Goal: Task Accomplishment & Management: Complete application form

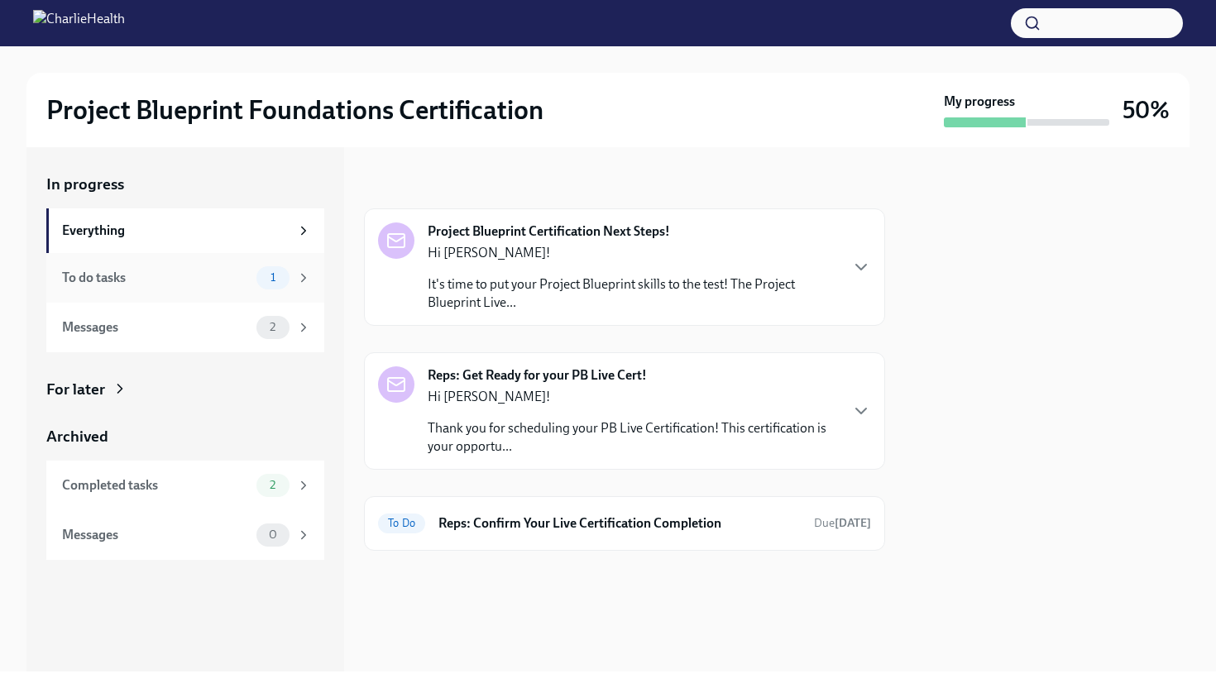
click at [207, 279] on div "To do tasks" at bounding box center [156, 278] width 188 height 18
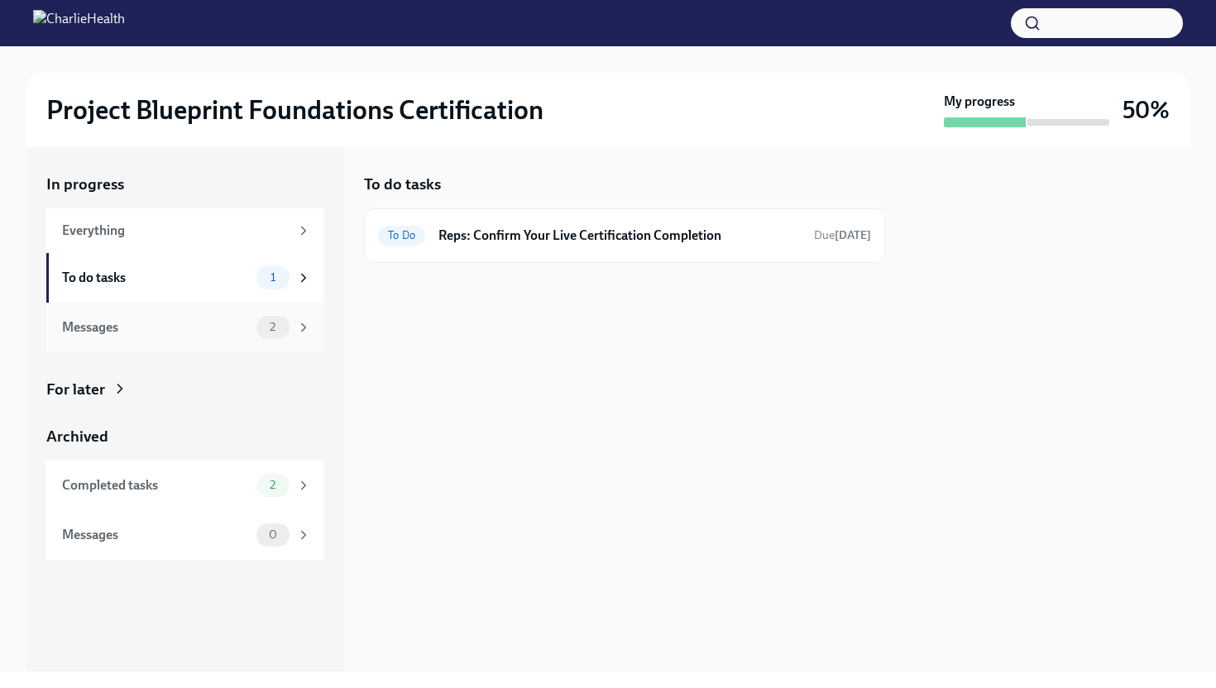
click at [178, 323] on div "Messages" at bounding box center [156, 327] width 188 height 18
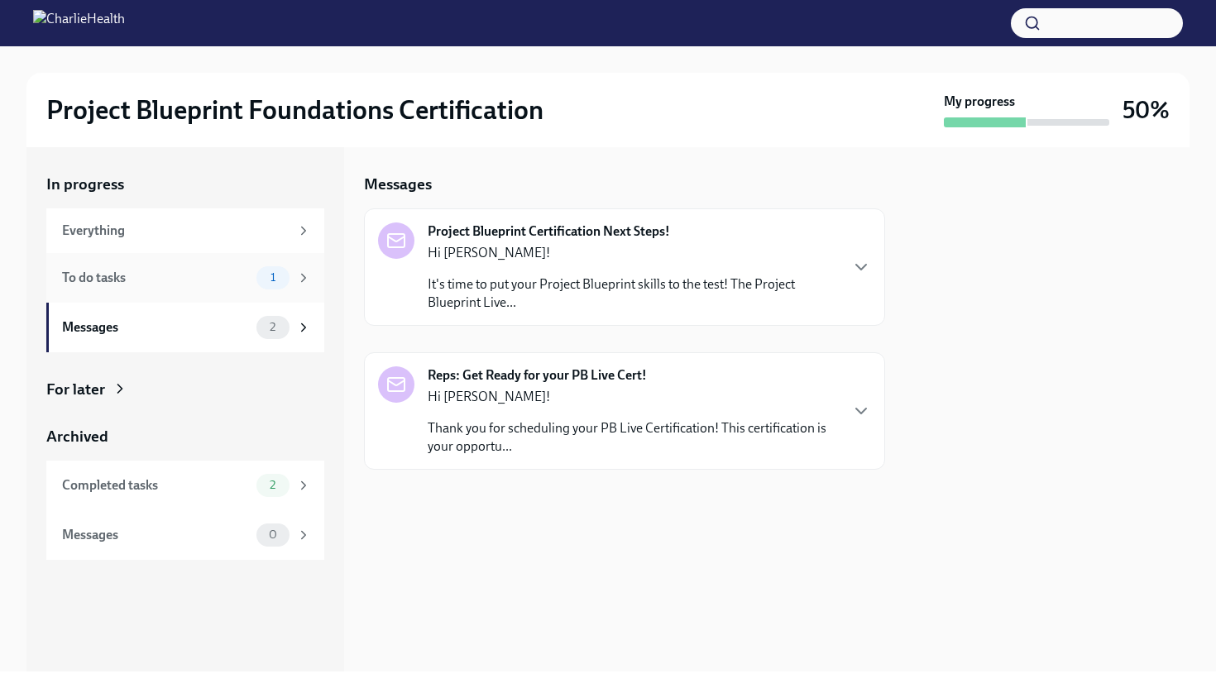
click at [181, 269] on div "To do tasks" at bounding box center [156, 278] width 188 height 18
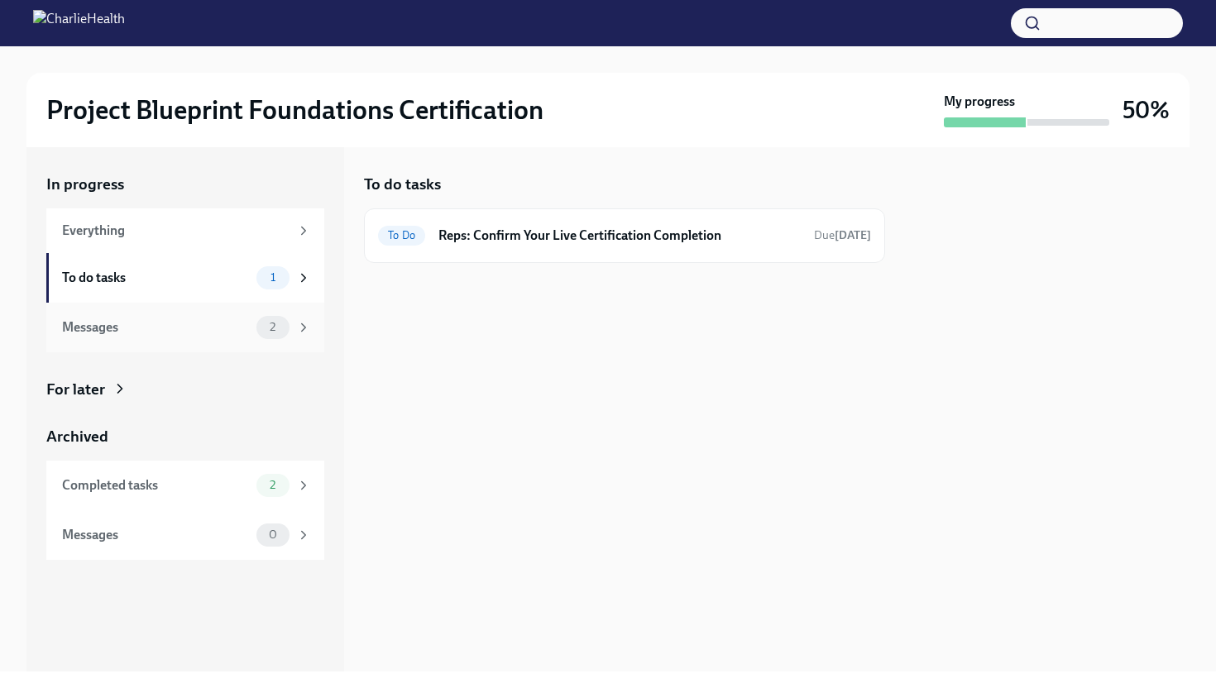
click at [182, 312] on div "Messages 2" at bounding box center [185, 328] width 278 height 50
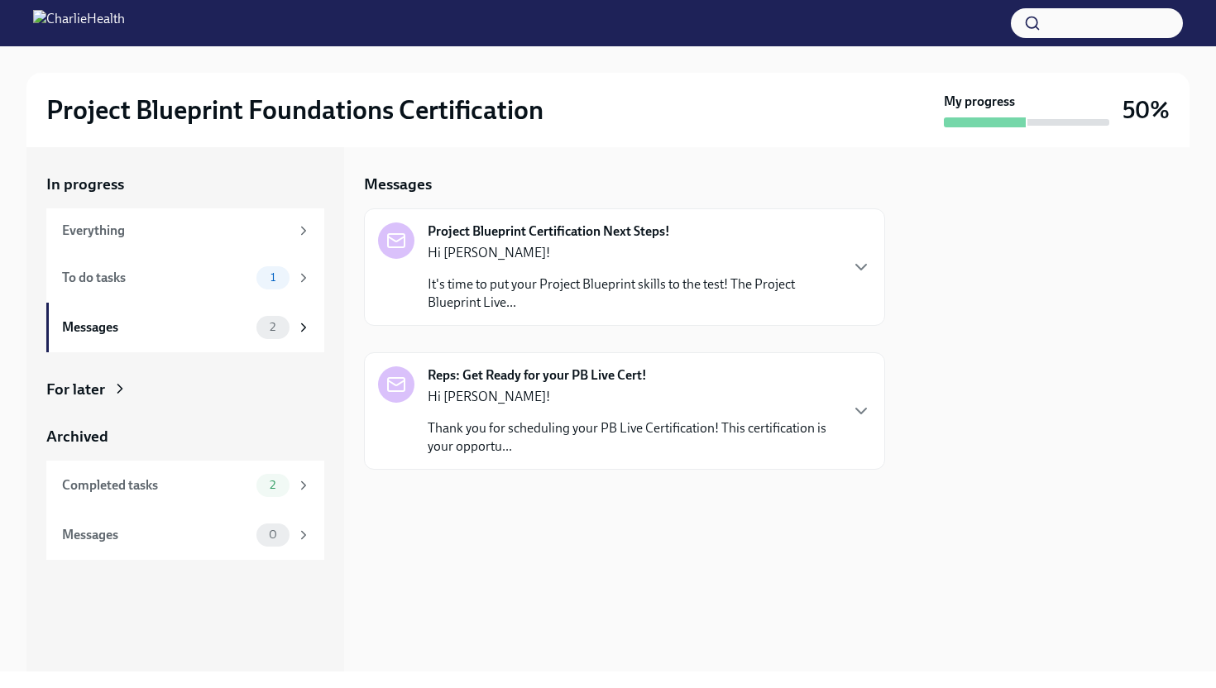
click at [552, 293] on p "It's time to put your Project Blueprint skills to the test! The Project Bluepri…" at bounding box center [633, 293] width 410 height 36
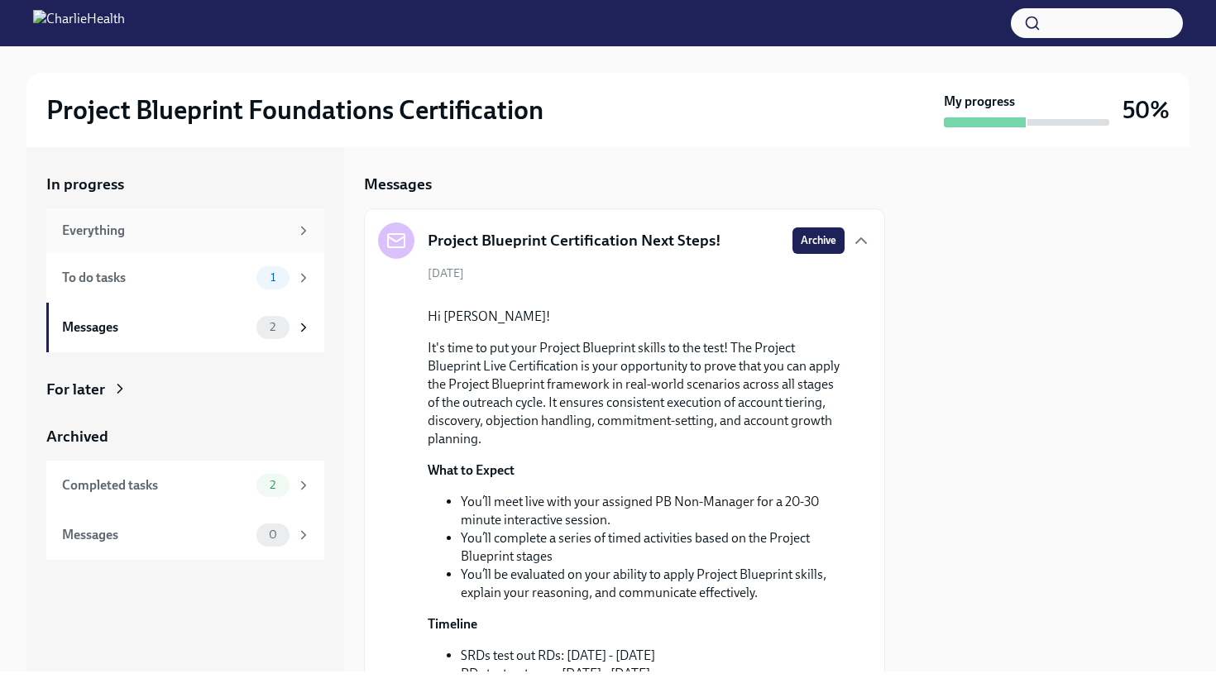
click at [198, 238] on div "Everything" at bounding box center [175, 231] width 227 height 18
click at [309, 235] on icon at bounding box center [303, 230] width 15 height 15
click at [303, 227] on icon at bounding box center [304, 230] width 4 height 7
click at [735, 240] on icon "button" at bounding box center [861, 241] width 20 height 20
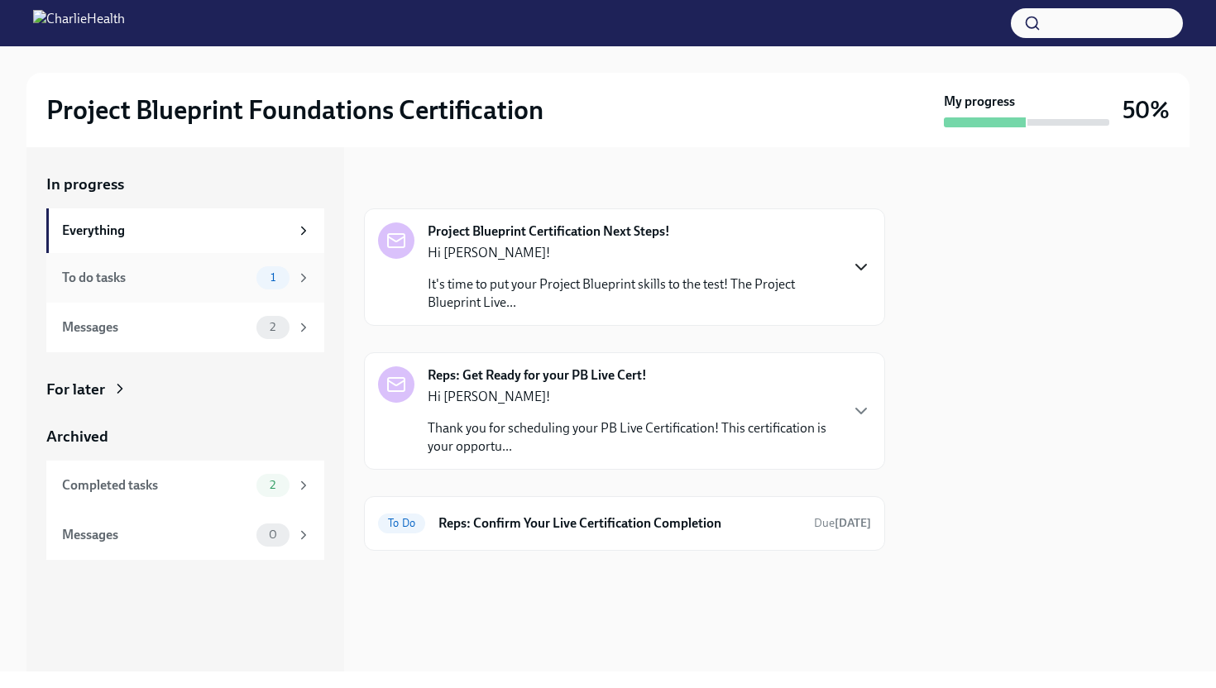
click at [237, 269] on div "To do tasks" at bounding box center [156, 278] width 188 height 18
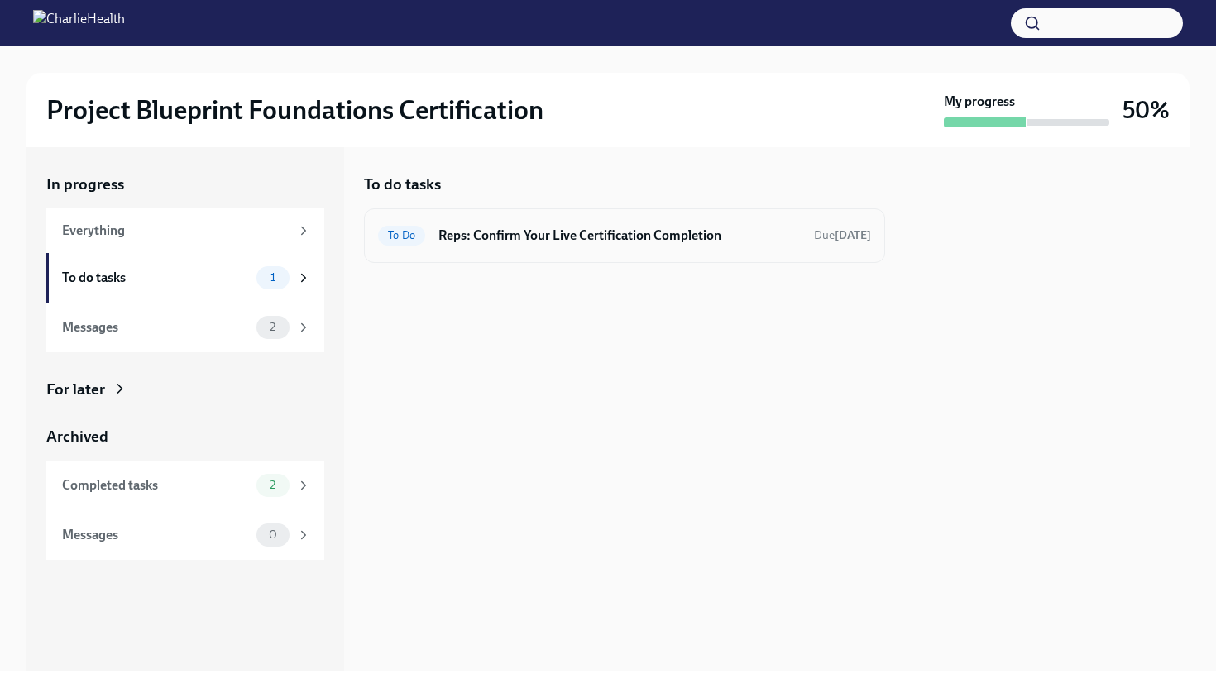
click at [648, 248] on div "To Do Reps: Confirm Your Live Certification Completion Due [DATE]" at bounding box center [624, 236] width 493 height 26
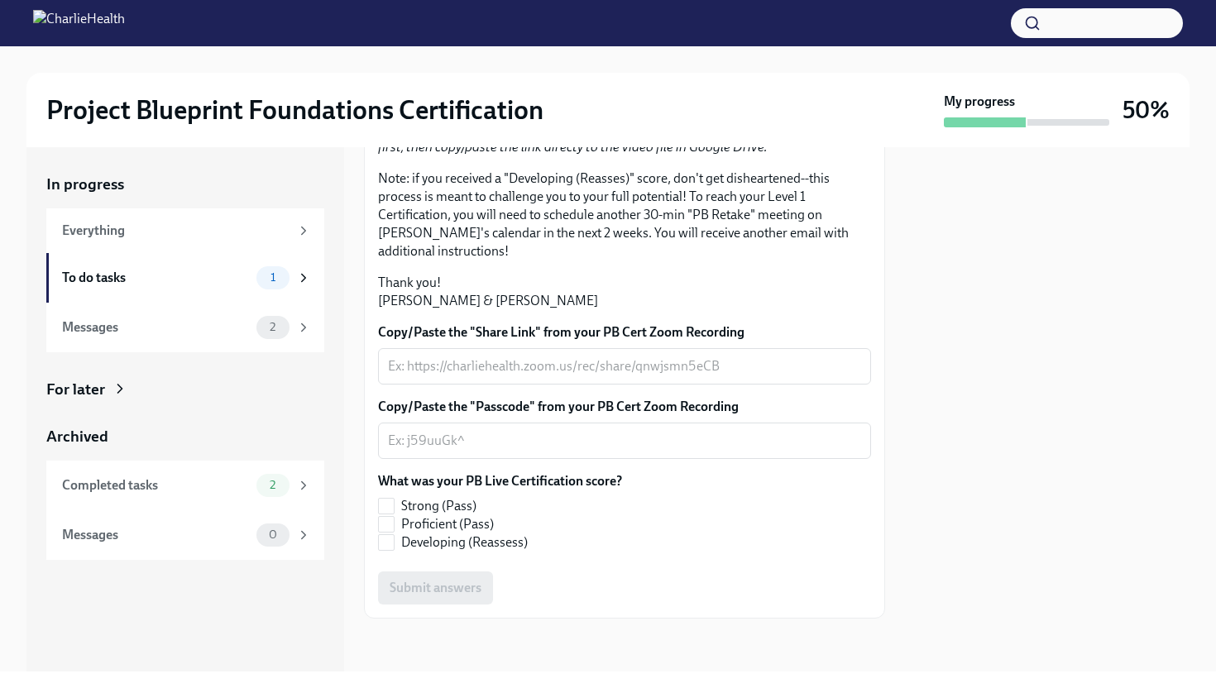
scroll to position [298, 0]
